Goal: Transaction & Acquisition: Purchase product/service

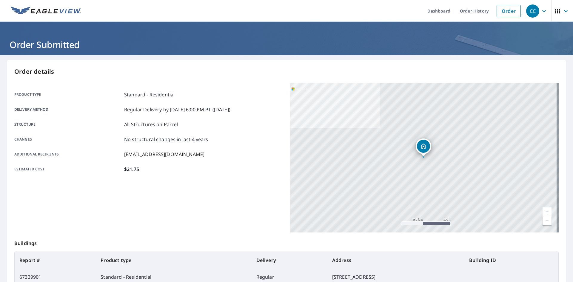
scroll to position [69, 0]
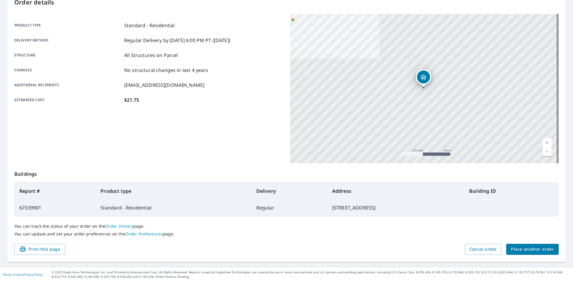
click at [514, 250] on span "Place another order" at bounding box center [532, 249] width 43 height 7
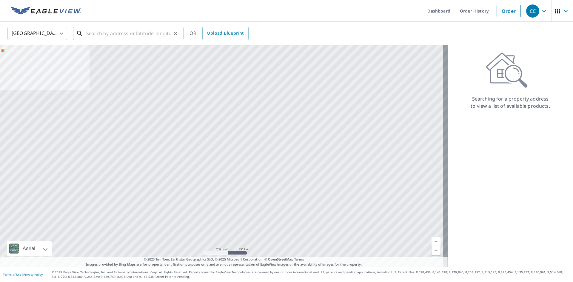
click at [112, 28] on input "text" at bounding box center [128, 33] width 85 height 17
paste input "[STREET_ADDRESS]"
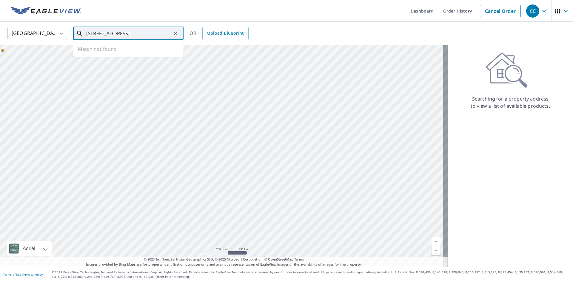
scroll to position [0, 38]
drag, startPoint x: 157, startPoint y: 35, endPoint x: 180, endPoint y: 34, distance: 23.3
click at [180, 34] on div "[STREET_ADDRESS] ​" at bounding box center [128, 33] width 110 height 13
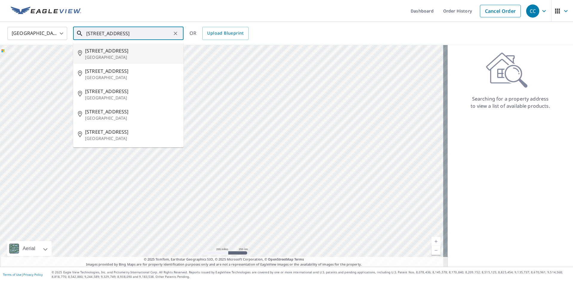
click at [117, 55] on p "[GEOGRAPHIC_DATA]" at bounding box center [132, 57] width 94 height 6
type input "[STREET_ADDRESS]"
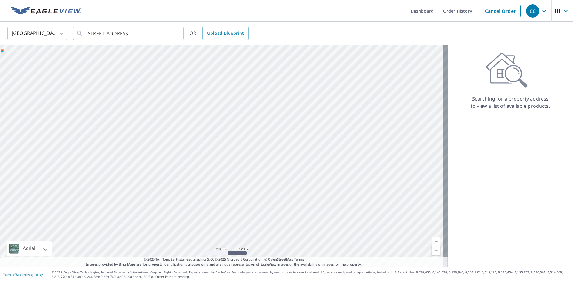
scroll to position [0, 0]
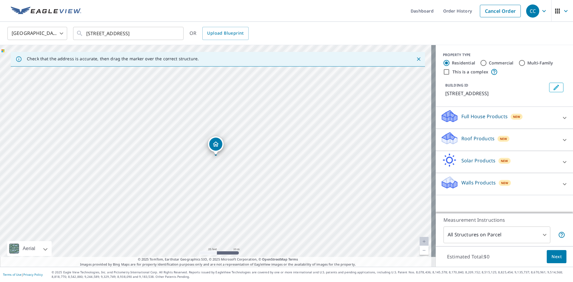
click at [461, 144] on div "Roof Products New" at bounding box center [498, 139] width 117 height 17
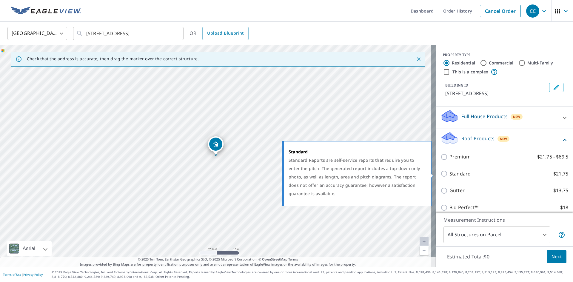
click at [459, 175] on p "Standard" at bounding box center [459, 173] width 21 height 7
click at [449, 175] on input "Standard $21.75" at bounding box center [444, 173] width 9 height 7
checkbox input "true"
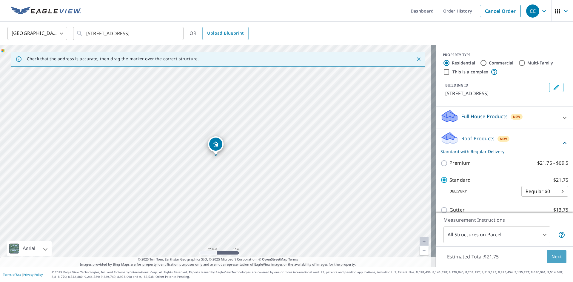
click at [552, 254] on span "Next" at bounding box center [556, 256] width 10 height 7
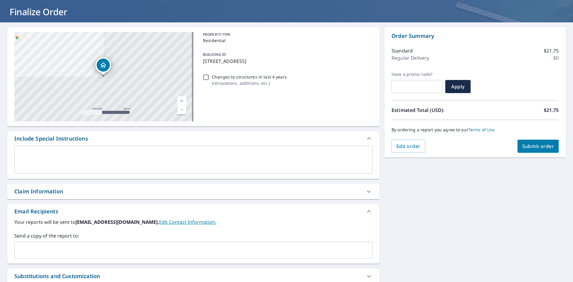
scroll to position [94, 0]
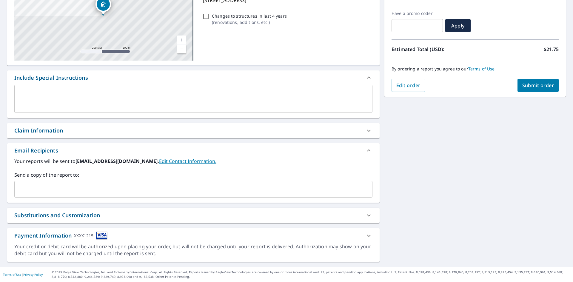
click at [154, 134] on div "Claim Information" at bounding box center [187, 131] width 347 height 8
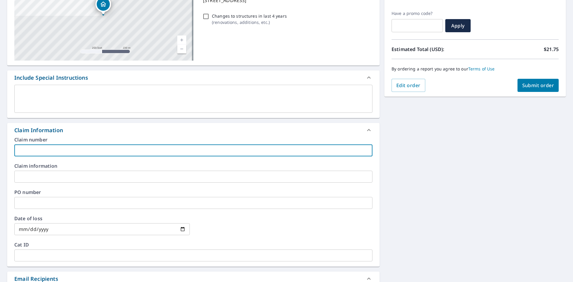
click at [43, 146] on input "text" at bounding box center [193, 150] width 358 height 12
paste input "8158618"
click at [72, 151] on input "8158618" at bounding box center [193, 150] width 358 height 12
paste input "Palermo residence"
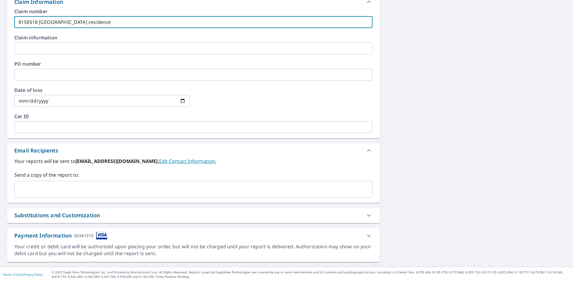
type input "8158618 [GEOGRAPHIC_DATA] residence"
click at [50, 187] on input "text" at bounding box center [189, 188] width 344 height 11
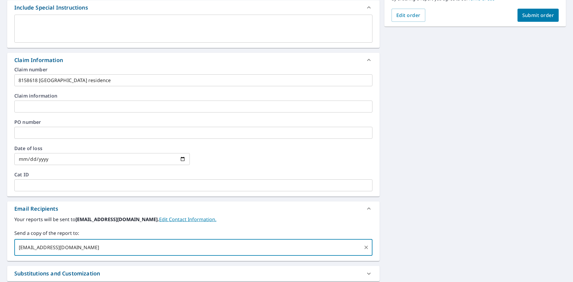
scroll to position [73, 0]
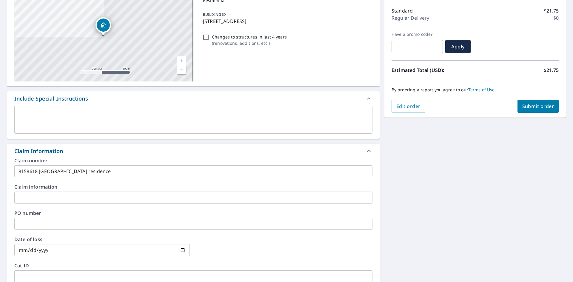
type input "[EMAIL_ADDRESS][DOMAIN_NAME]"
click at [522, 109] on span "Submit order" at bounding box center [538, 106] width 32 height 7
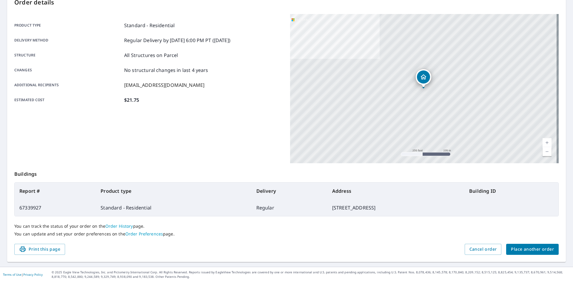
scroll to position [69, 0]
click at [511, 249] on span "Place another order" at bounding box center [532, 249] width 43 height 7
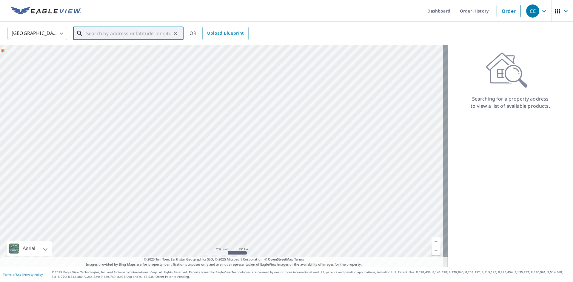
click at [124, 35] on input "text" at bounding box center [128, 33] width 85 height 17
drag, startPoint x: 123, startPoint y: 46, endPoint x: 124, endPoint y: 41, distance: 4.6
click at [123, 44] on div "United States US ​ ​ OR Upload Blueprint Aerial Road A standard road map Aerial…" at bounding box center [286, 144] width 573 height 245
click at [123, 38] on input "text" at bounding box center [128, 33] width 85 height 17
paste input "[STREET_ADDRESS]"
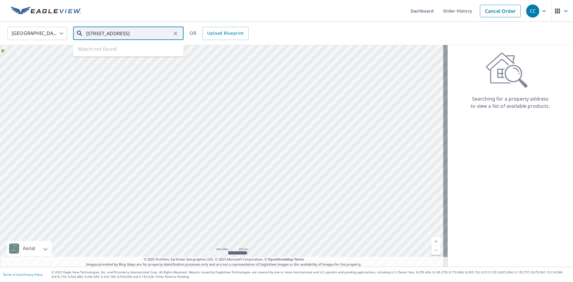
scroll to position [0, 15]
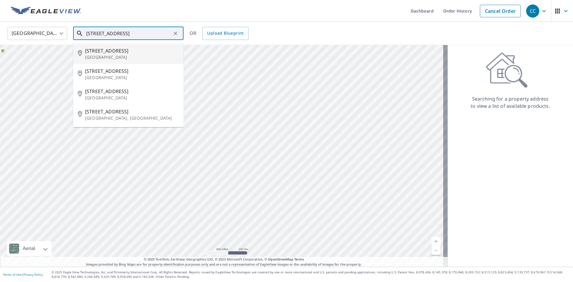
click at [129, 48] on span "[STREET_ADDRESS]" at bounding box center [132, 50] width 94 height 7
type input "[STREET_ADDRESS]"
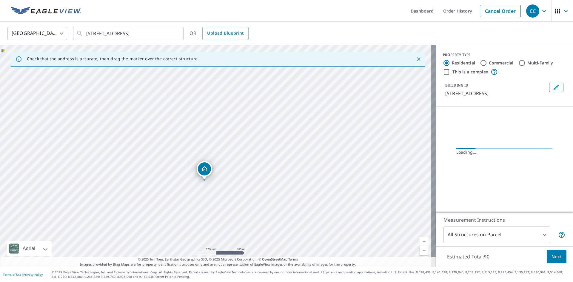
click at [104, 57] on p "Check that the address is accurate, then drag the marker over the correct struc…" at bounding box center [113, 58] width 172 height 5
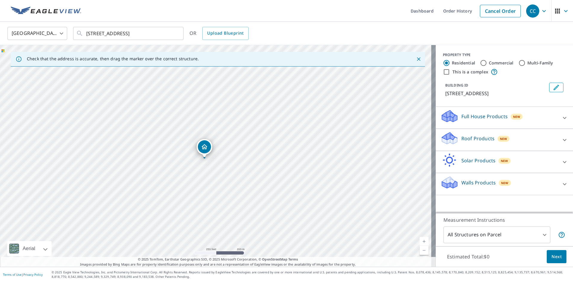
click at [100, 72] on div "[STREET_ADDRESS]" at bounding box center [218, 156] width 436 height 222
click at [477, 136] on p "Roof Products" at bounding box center [477, 138] width 33 height 7
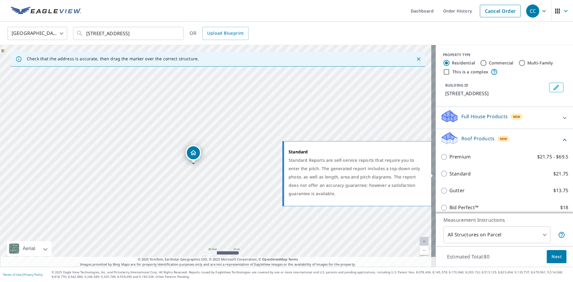
click at [456, 175] on p "Standard" at bounding box center [459, 173] width 21 height 7
click at [449, 175] on input "Standard $21.75" at bounding box center [444, 173] width 9 height 7
checkbox input "true"
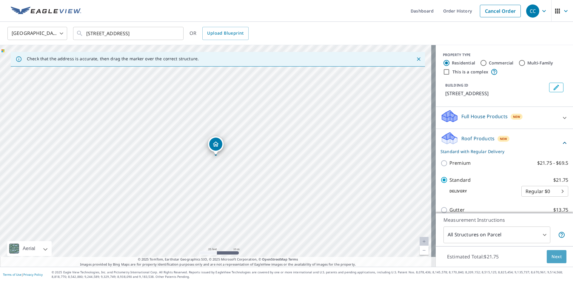
click at [551, 256] on span "Next" at bounding box center [556, 256] width 10 height 7
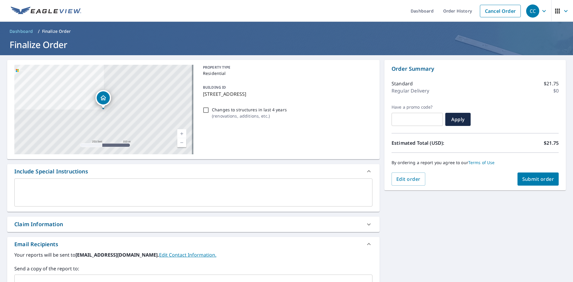
scroll to position [94, 0]
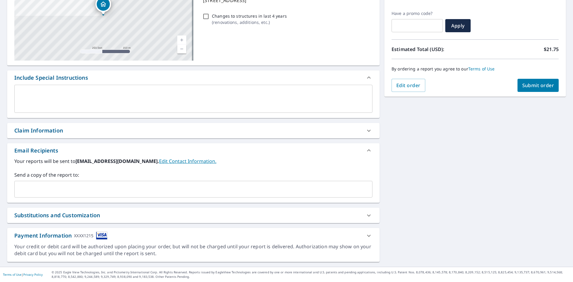
click at [122, 129] on div "Claim Information" at bounding box center [187, 131] width 347 height 8
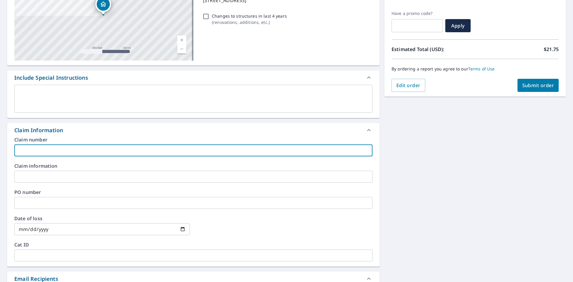
click at [82, 154] on input "text" at bounding box center [193, 150] width 358 height 12
paste input "8158390A"
click at [64, 152] on input "8158390A" at bounding box center [193, 150] width 358 height 12
paste input "Crews residence"
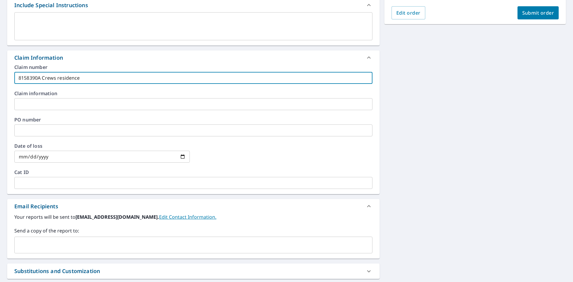
scroll to position [222, 0]
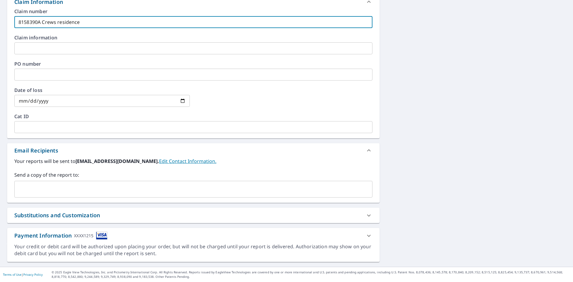
type input "8158390A Crews residence"
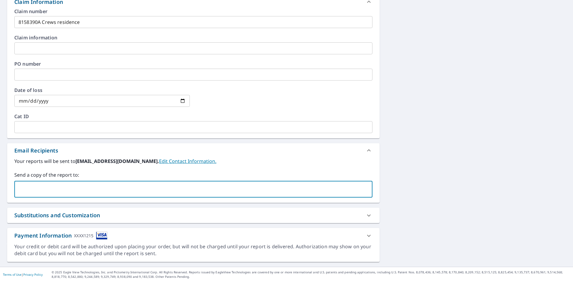
click at [54, 186] on input "text" at bounding box center [189, 188] width 344 height 11
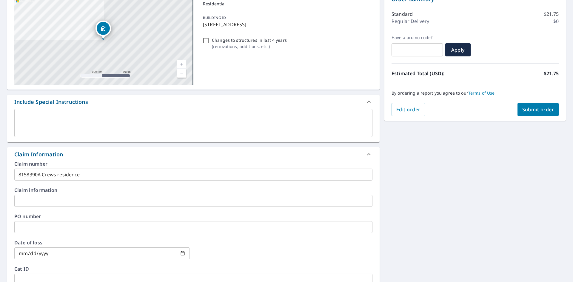
scroll to position [13, 0]
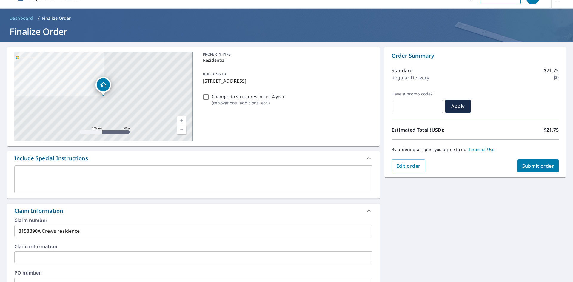
type input "[EMAIL_ADDRESS][DOMAIN_NAME]"
click at [522, 163] on span "Submit order" at bounding box center [538, 166] width 32 height 7
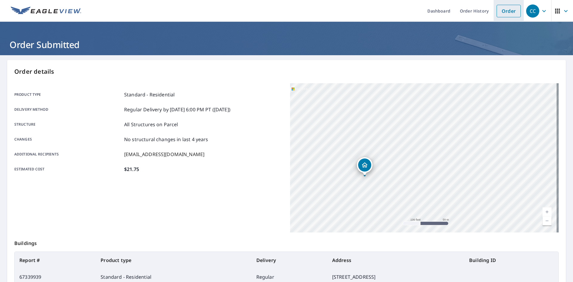
click at [501, 18] on li "Order" at bounding box center [508, 11] width 30 height 22
click at [497, 10] on link "Order" at bounding box center [508, 11] width 24 height 13
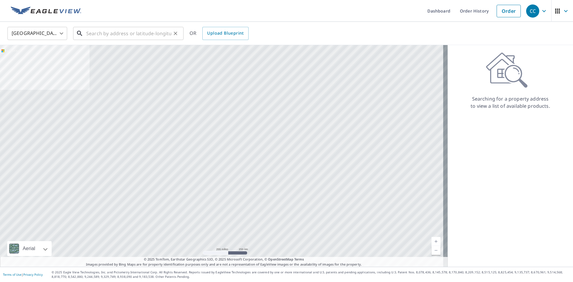
click at [108, 30] on input "text" at bounding box center [128, 33] width 85 height 17
paste input "[STREET_ADDRESS][PERSON_NAME][PERSON_NAME]"
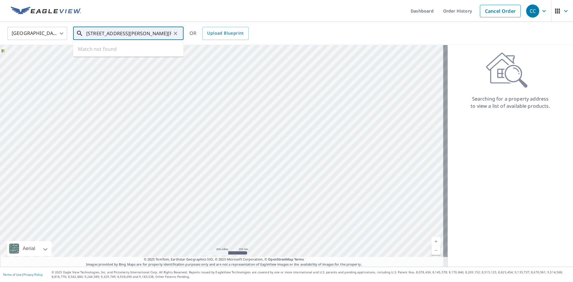
scroll to position [0, 30]
drag, startPoint x: 152, startPoint y: 33, endPoint x: 201, endPoint y: 38, distance: 49.2
click at [201, 38] on div "[GEOGRAPHIC_DATA] [GEOGRAPHIC_DATA] ​ [STREET_ADDRESS][PERSON_NAME] [PERSON_NAM…" at bounding box center [284, 33] width 563 height 14
click at [111, 53] on span "[STREET_ADDRESS][PERSON_NAME]" at bounding box center [132, 50] width 94 height 7
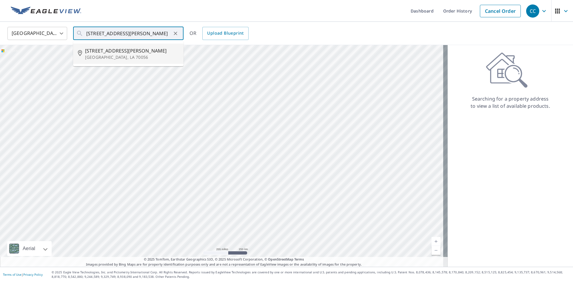
type input "[STREET_ADDRESS][PERSON_NAME]"
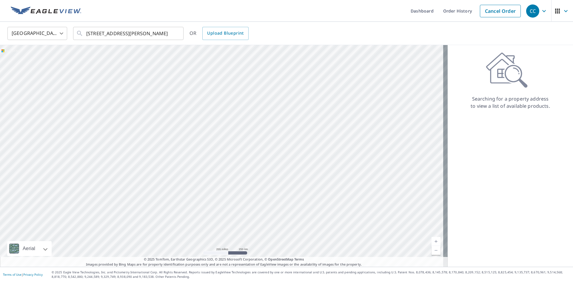
scroll to position [0, 0]
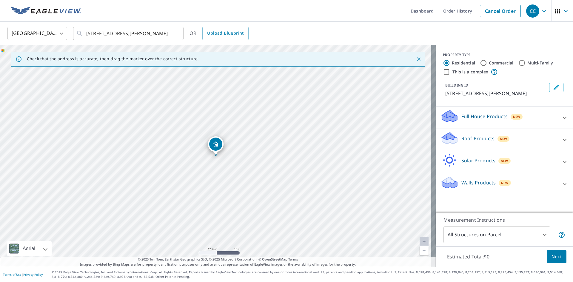
click at [464, 134] on div "Roof Products New" at bounding box center [498, 139] width 117 height 17
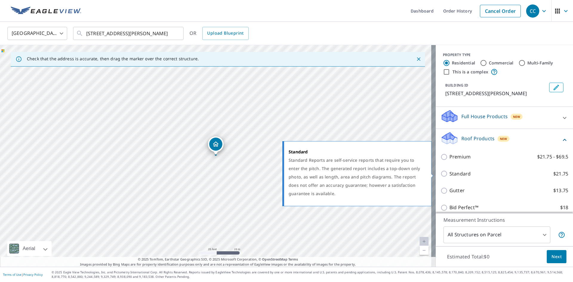
click at [449, 170] on p "Standard" at bounding box center [459, 173] width 21 height 7
click at [447, 170] on input "Standard $21.75" at bounding box center [444, 173] width 9 height 7
checkbox input "true"
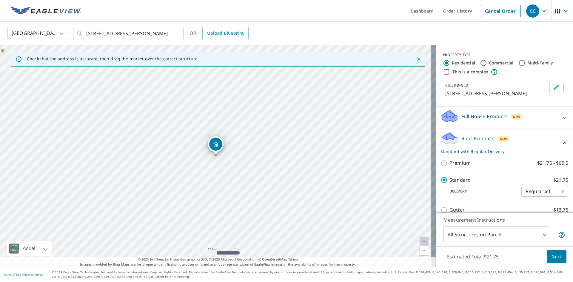
click at [553, 252] on button "Next" at bounding box center [557, 256] width 20 height 13
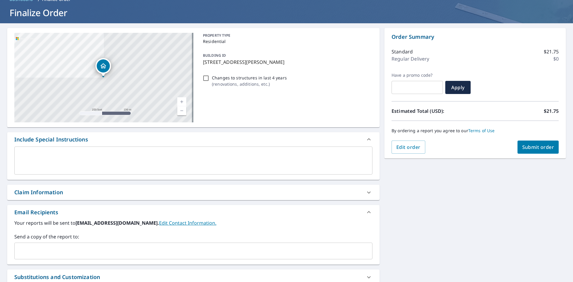
scroll to position [94, 0]
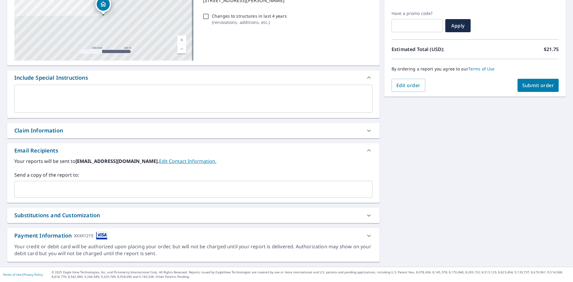
click at [88, 132] on div "Claim Information" at bounding box center [187, 131] width 347 height 8
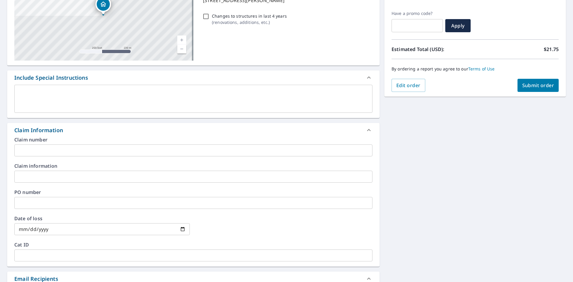
click at [83, 152] on input "text" at bounding box center [193, 150] width 358 height 12
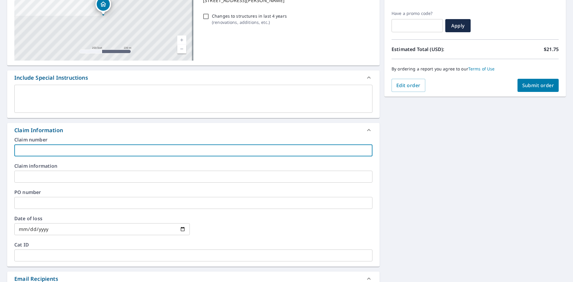
paste input "8158633"
click at [60, 153] on input "8158633" at bounding box center [193, 150] width 358 height 12
paste input "Inoa residence"
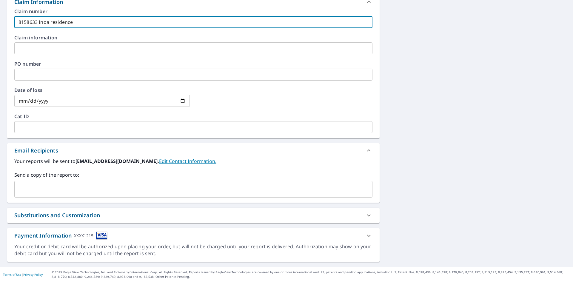
type input "8158633 Inoa residence"
click at [83, 190] on input "text" at bounding box center [189, 188] width 344 height 11
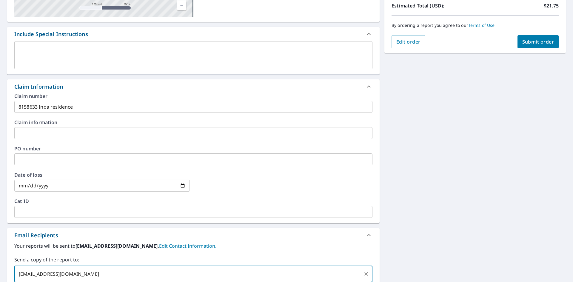
scroll to position [43, 0]
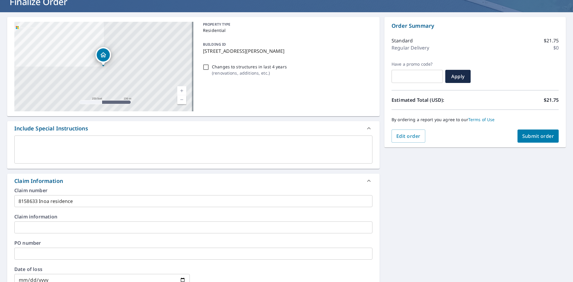
type input "[EMAIL_ADDRESS][DOMAIN_NAME]"
click at [533, 135] on span "Submit order" at bounding box center [538, 136] width 32 height 7
